Goal: Find contact information: Find contact information

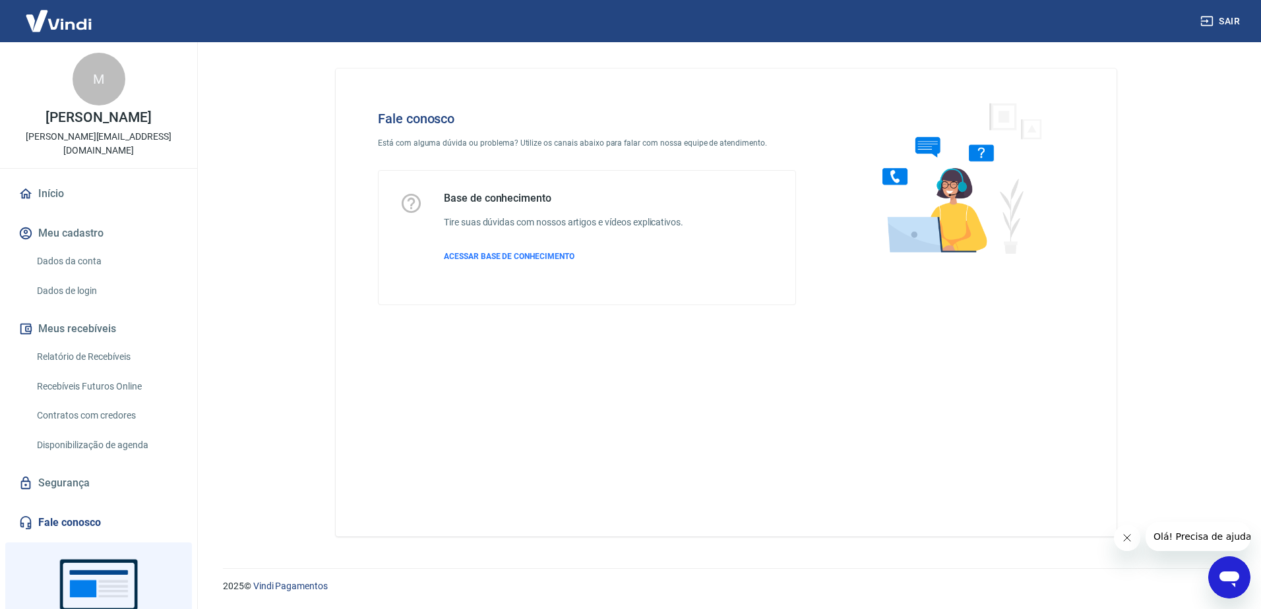
click at [69, 508] on link "Fale conosco" at bounding box center [98, 522] width 165 height 29
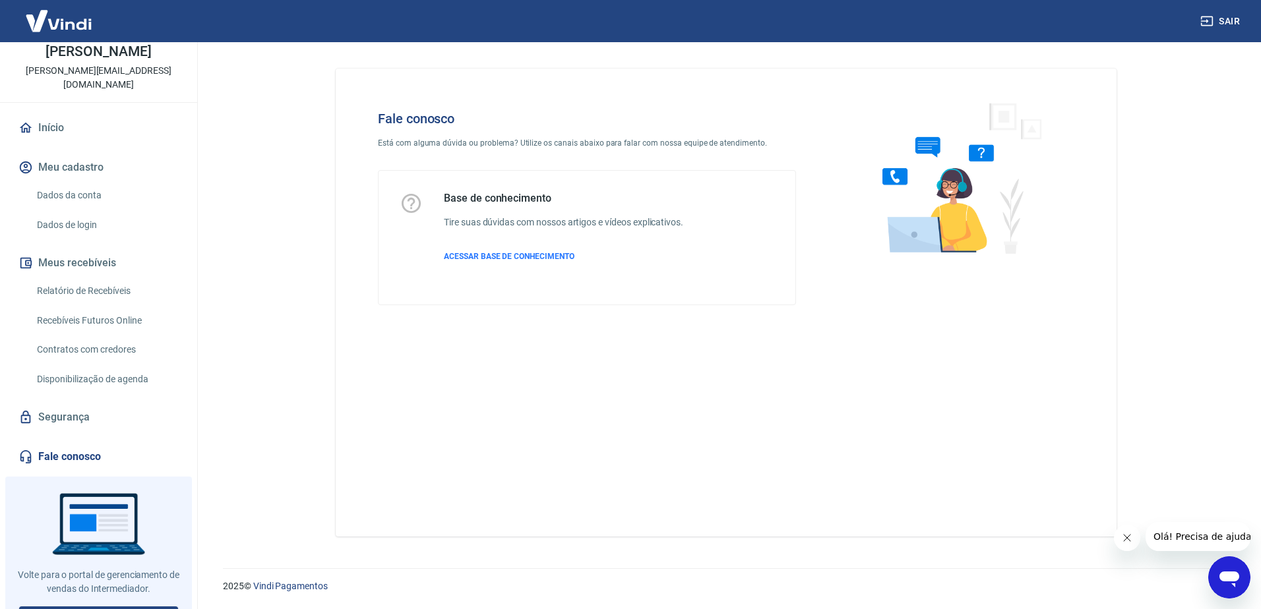
scroll to position [74, 0]
